Goal: Navigation & Orientation: Find specific page/section

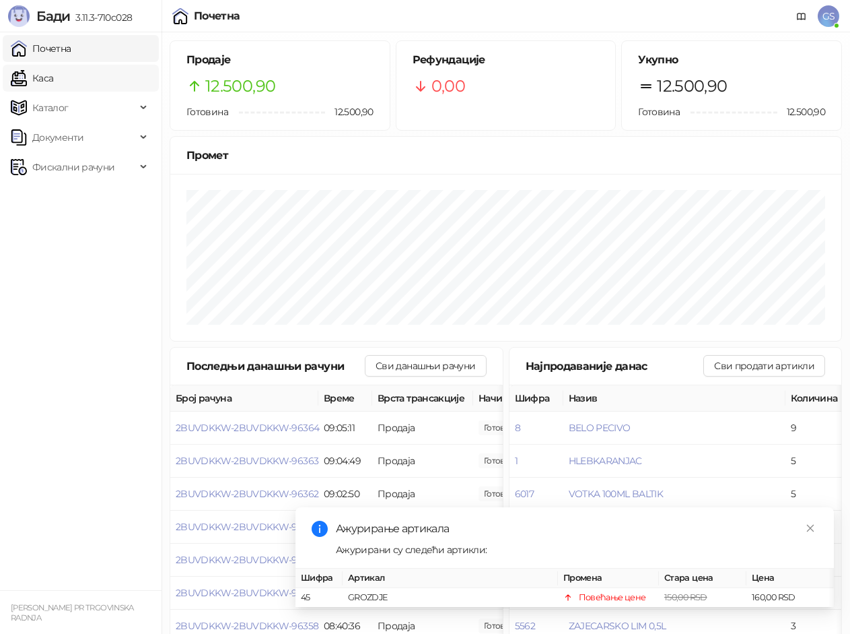
click at [53, 79] on link "Каса" at bounding box center [32, 78] width 42 height 27
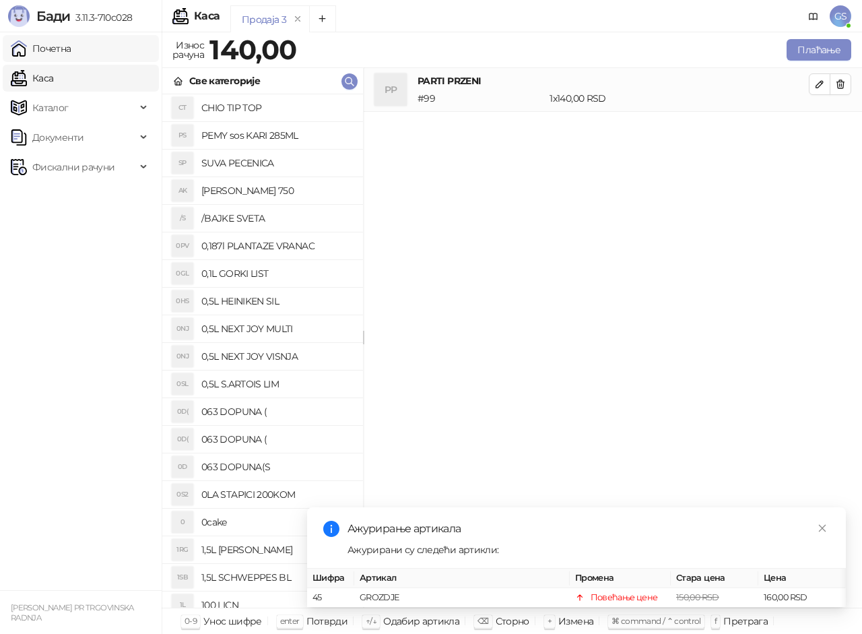
click at [49, 52] on link "Почетна" at bounding box center [41, 48] width 61 height 27
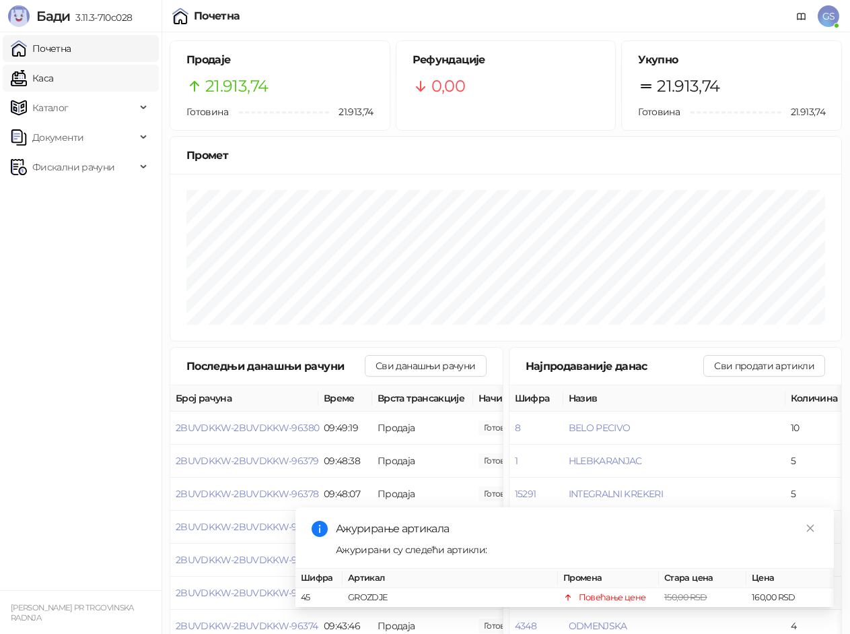
click at [53, 83] on link "Каса" at bounding box center [32, 78] width 42 height 27
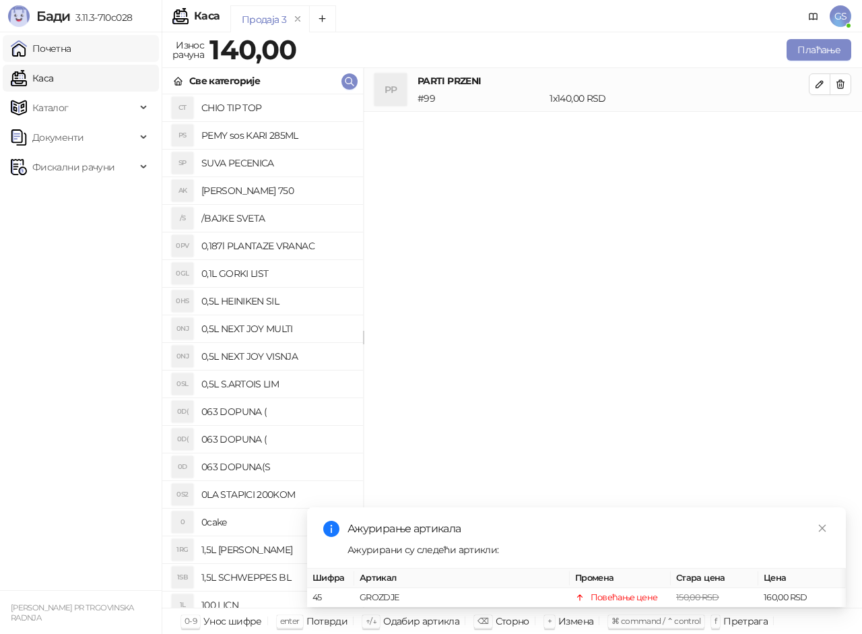
click at [71, 46] on link "Почетна" at bounding box center [41, 48] width 61 height 27
